Goal: Information Seeking & Learning: Find specific fact

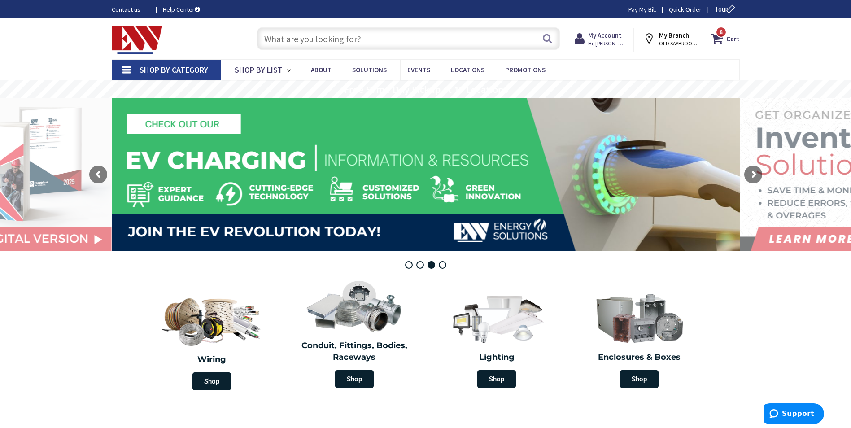
click at [332, 36] on input "text" at bounding box center [408, 38] width 303 height 22
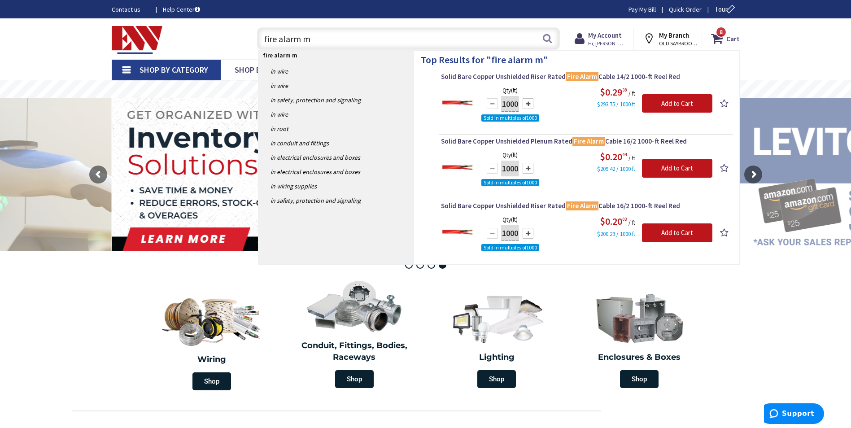
type input "fire alarm mc"
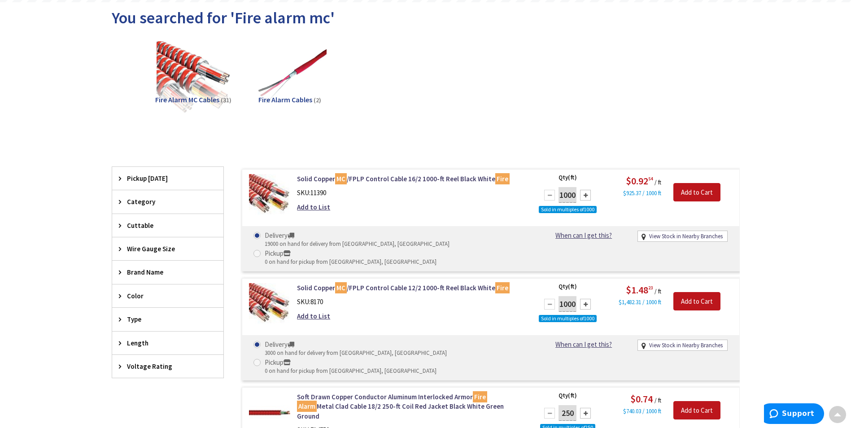
scroll to position [1, 0]
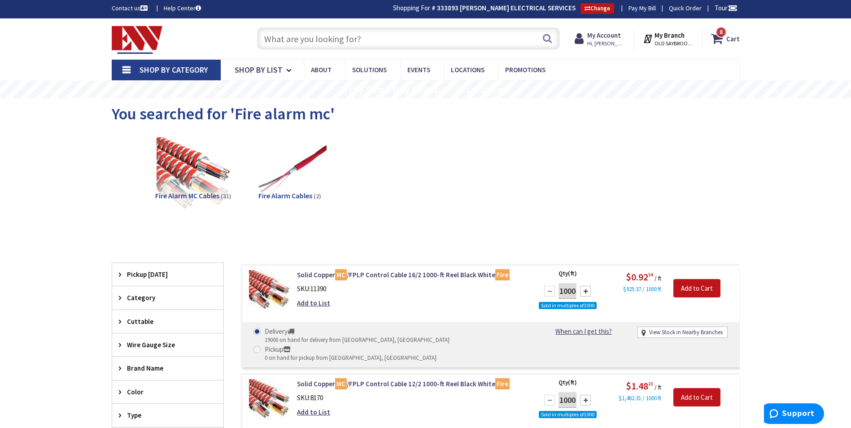
click at [396, 39] on input "text" at bounding box center [408, 38] width 303 height 22
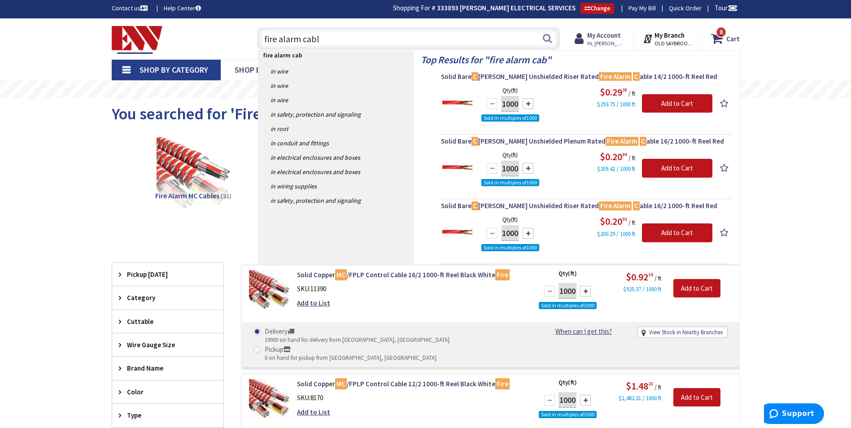
type input "fire alarm cable"
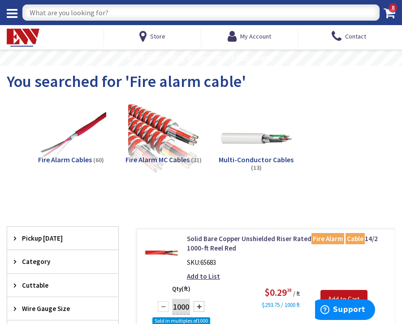
click at [126, 13] on input "text" at bounding box center [200, 12] width 357 height 16
type input "12 thhn"
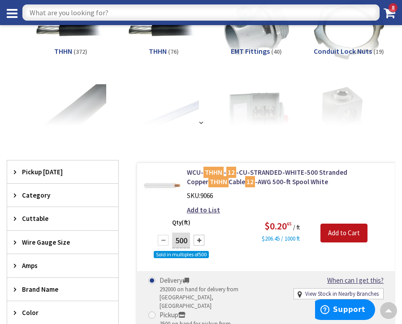
click at [104, 19] on input "text" at bounding box center [200, 12] width 357 height 16
type input "12/2 mc"
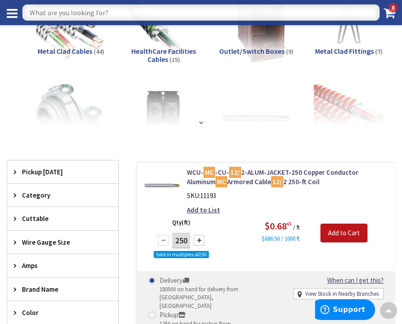
click at [168, 17] on input "text" at bounding box center [200, 12] width 357 height 16
type input "3/4 emt"
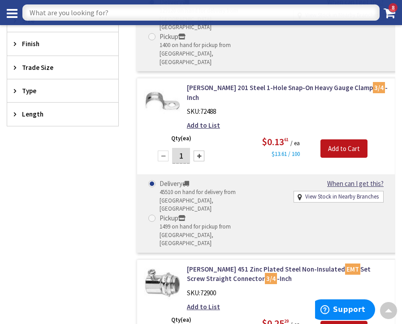
scroll to position [404, 0]
